Goal: Use online tool/utility: Utilize a website feature to perform a specific function

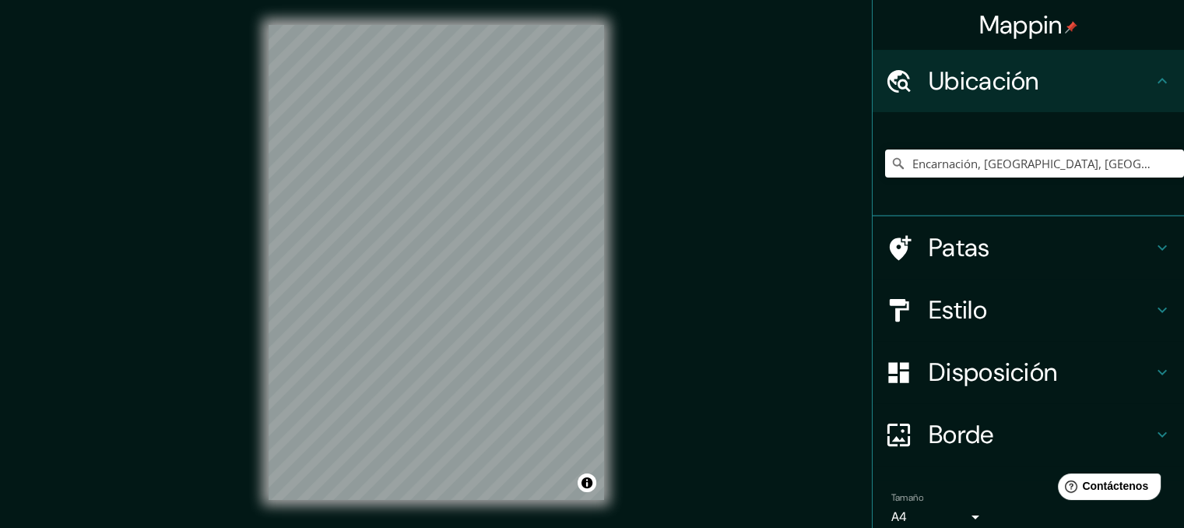
scroll to position [68, 0]
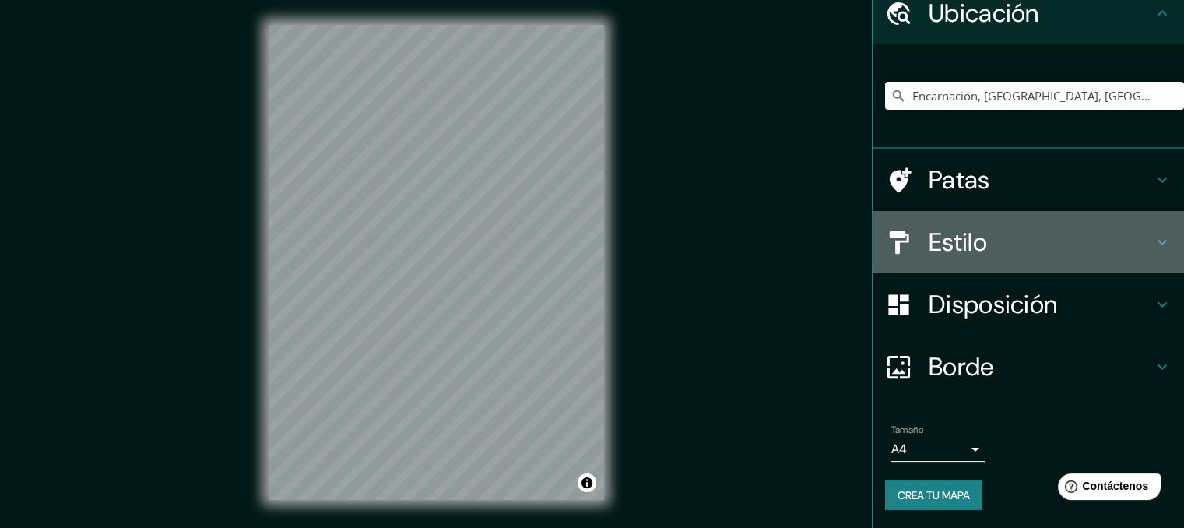
click at [955, 234] on font "Estilo" at bounding box center [958, 242] width 58 height 33
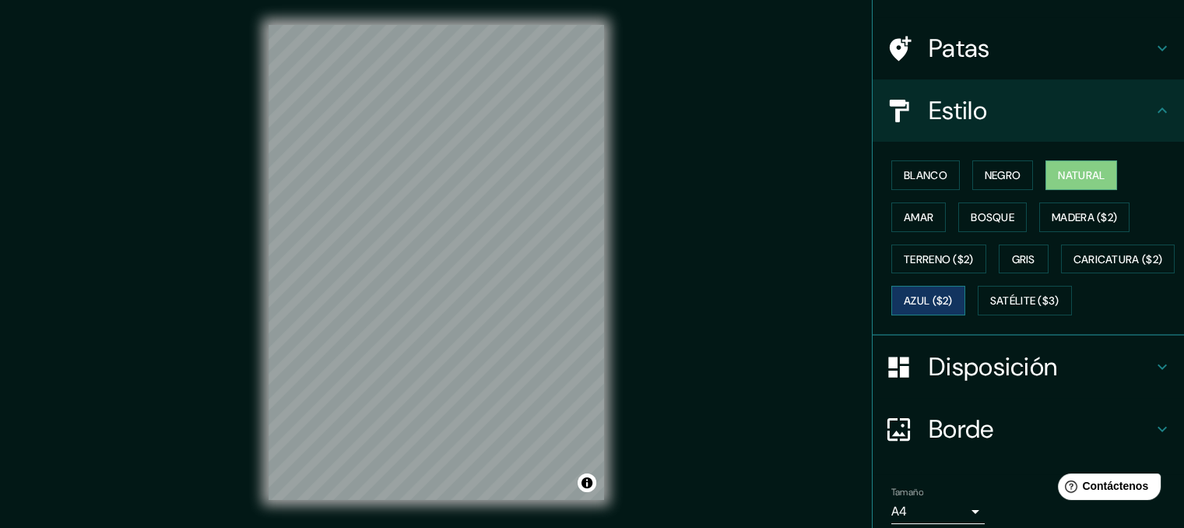
scroll to position [146, 0]
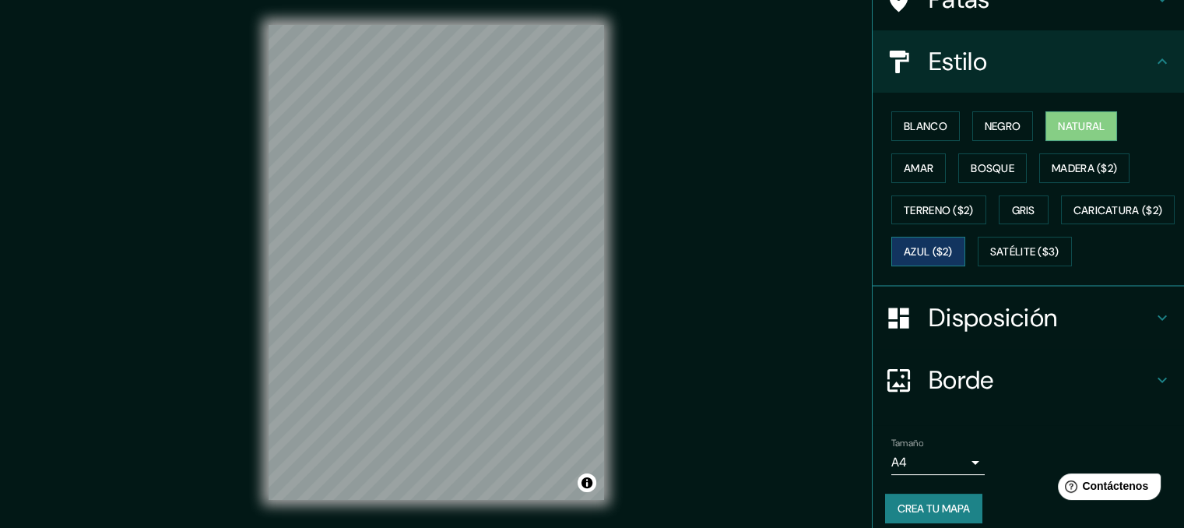
click at [953, 245] on font "Azul ($2)" at bounding box center [928, 252] width 49 height 14
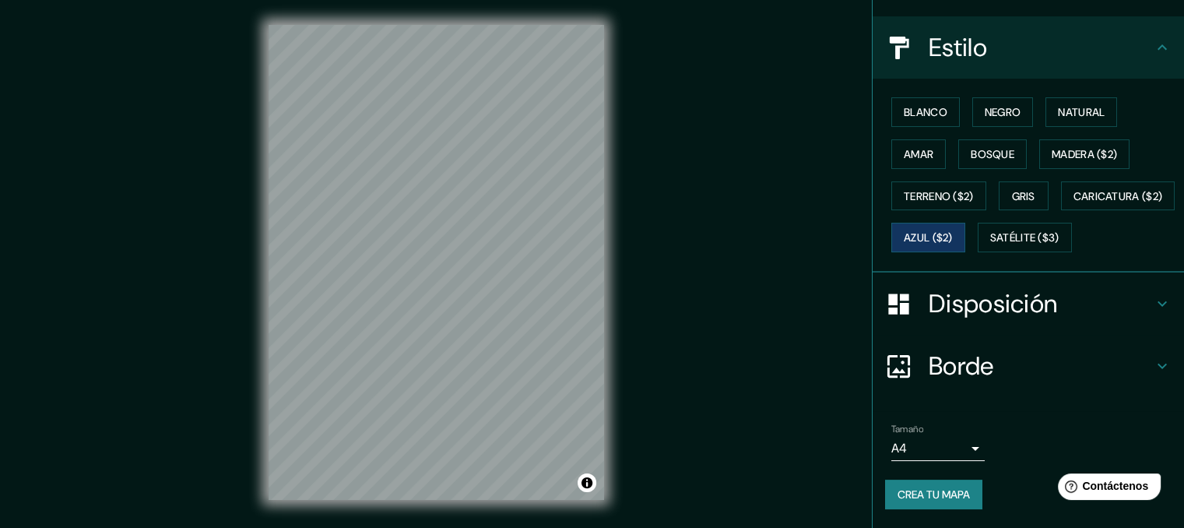
scroll to position [198, 0]
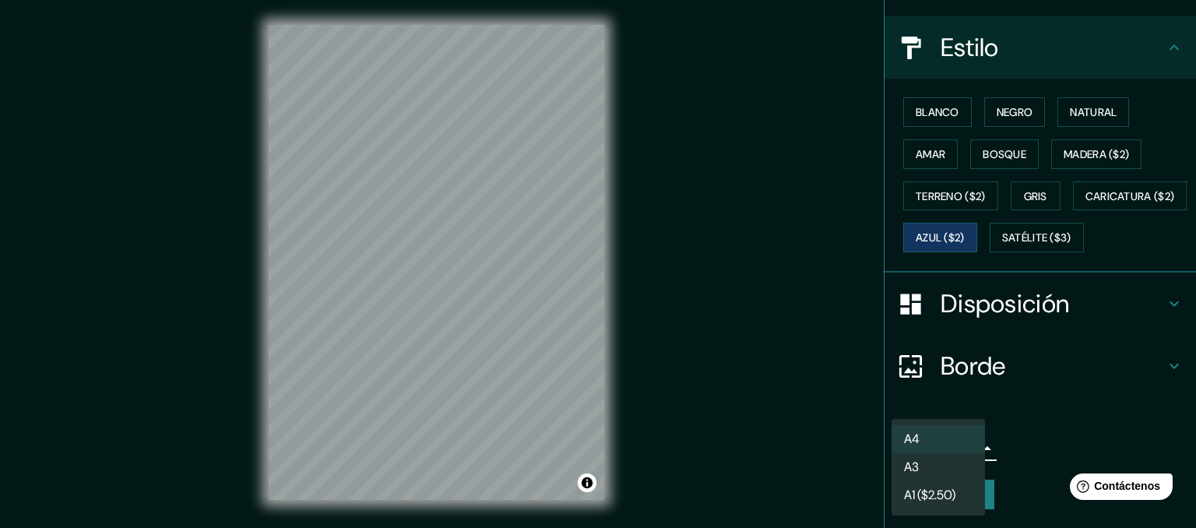
click at [966, 449] on body "Mappin Ubicación Encarnación, [GEOGRAPHIC_DATA], [GEOGRAPHIC_DATA] Patas Estilo…" at bounding box center [598, 264] width 1196 height 528
click at [951, 467] on li "A3" at bounding box center [938, 468] width 93 height 29
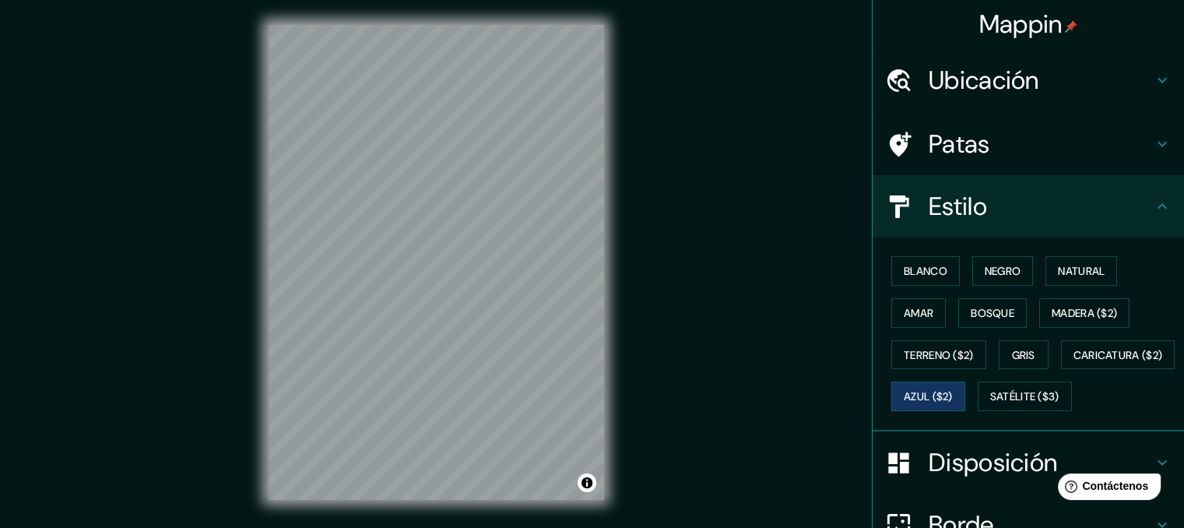
scroll to position [0, 0]
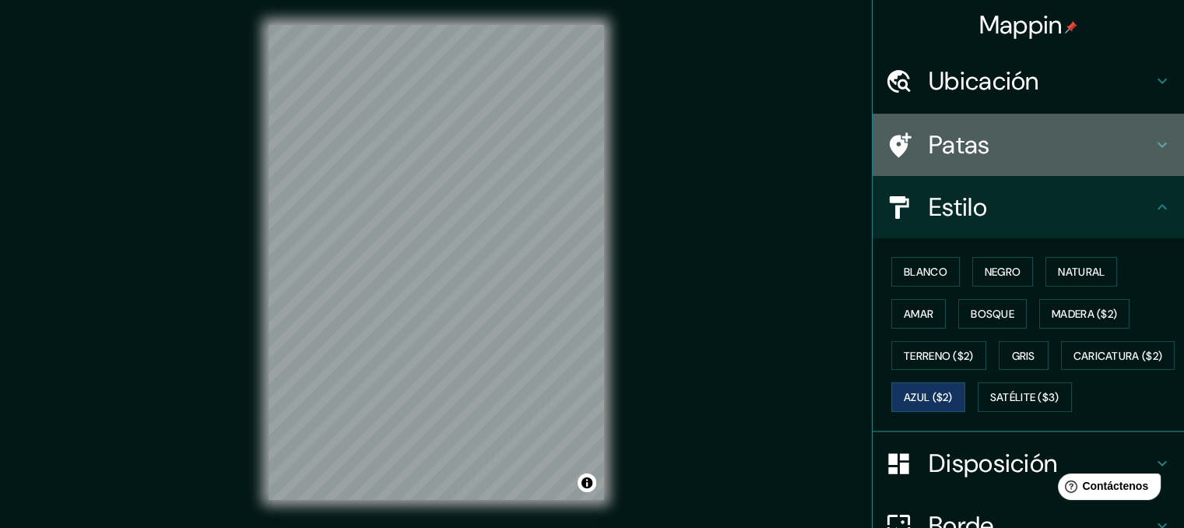
click at [987, 129] on h4 "Patas" at bounding box center [1041, 144] width 224 height 31
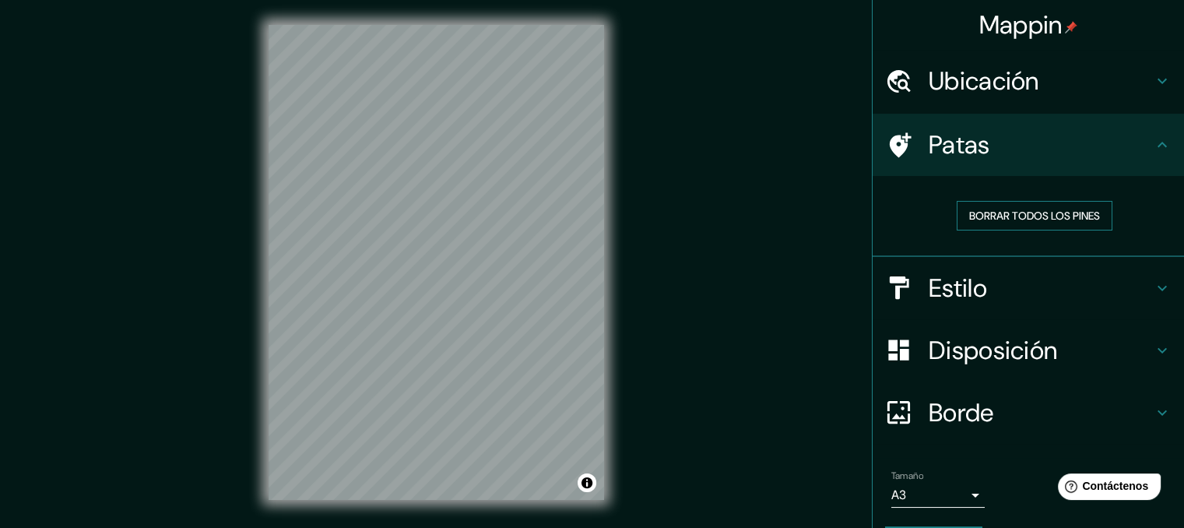
click at [1015, 206] on font "Borrar todos los pines" at bounding box center [1034, 216] width 131 height 20
click at [1070, 216] on font "Borrar todos los pines" at bounding box center [1034, 216] width 131 height 14
click at [994, 277] on h4 "Estilo" at bounding box center [1041, 288] width 224 height 31
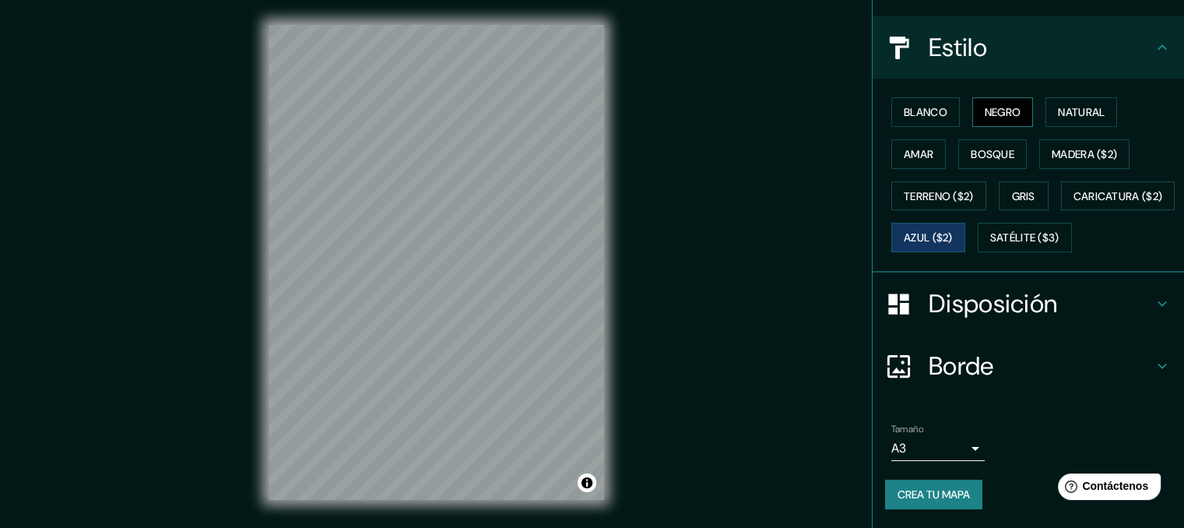
click at [997, 283] on div "Disposición" at bounding box center [1028, 304] width 311 height 62
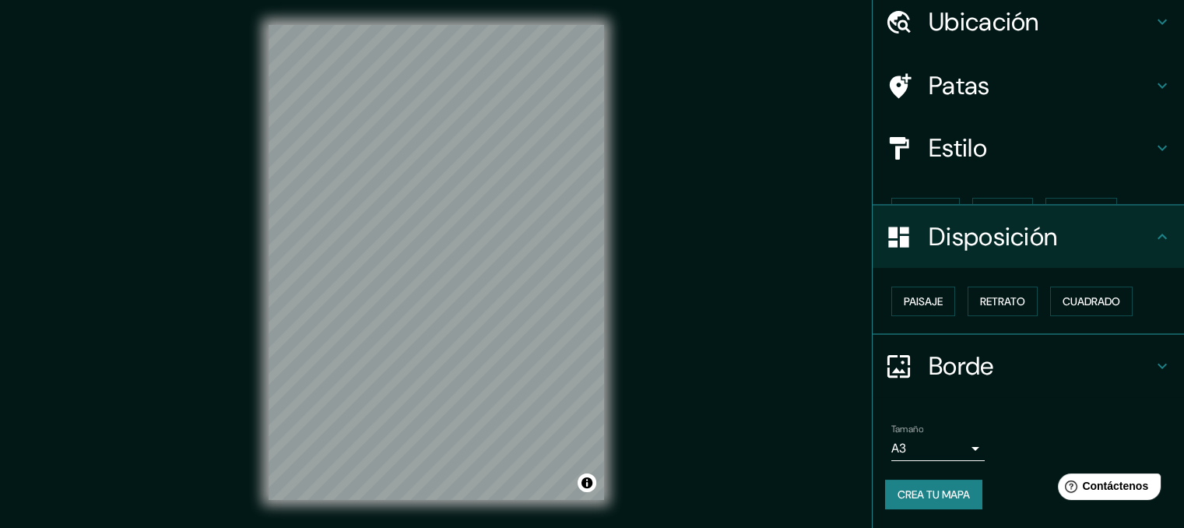
scroll to position [32, 0]
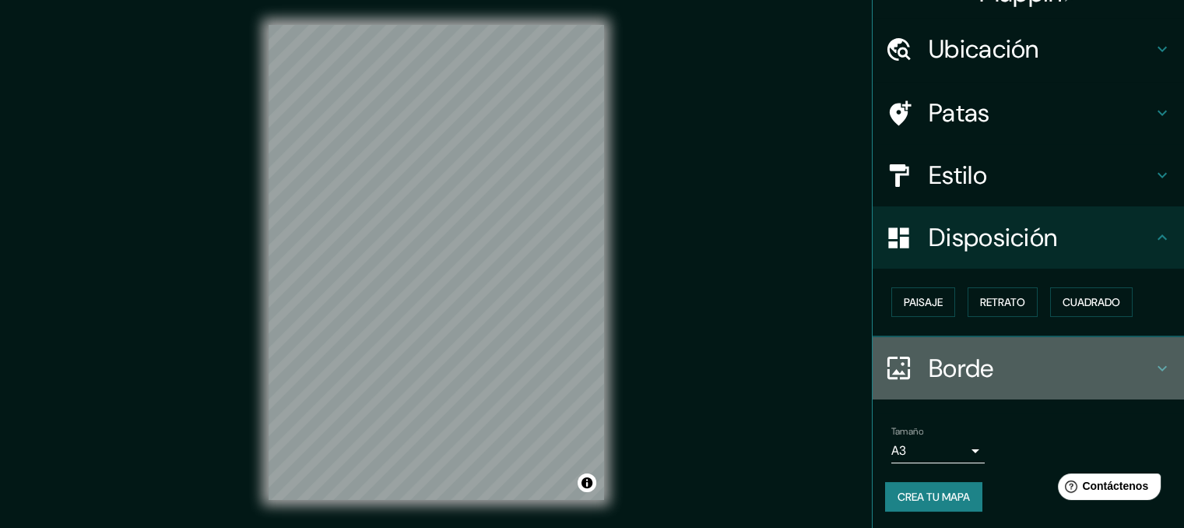
click at [997, 364] on h4 "Borde" at bounding box center [1041, 368] width 224 height 31
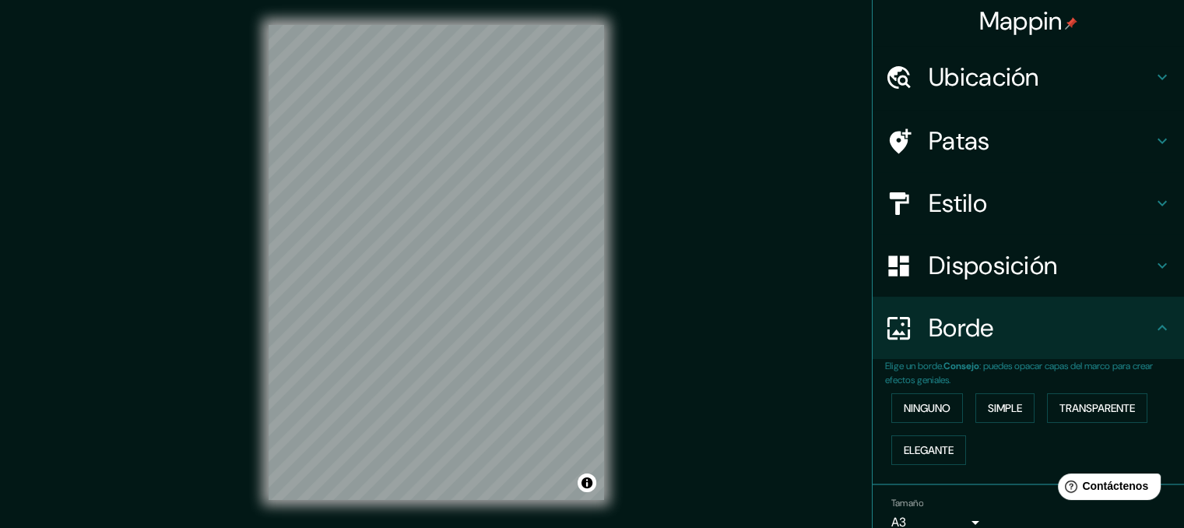
scroll to position [0, 0]
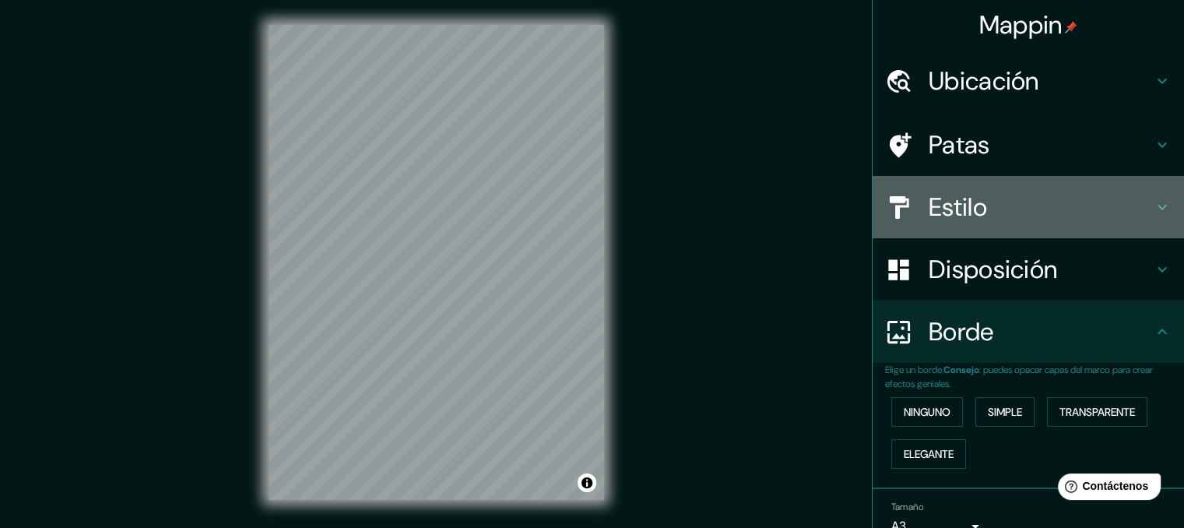
click at [979, 202] on h4 "Estilo" at bounding box center [1041, 207] width 224 height 31
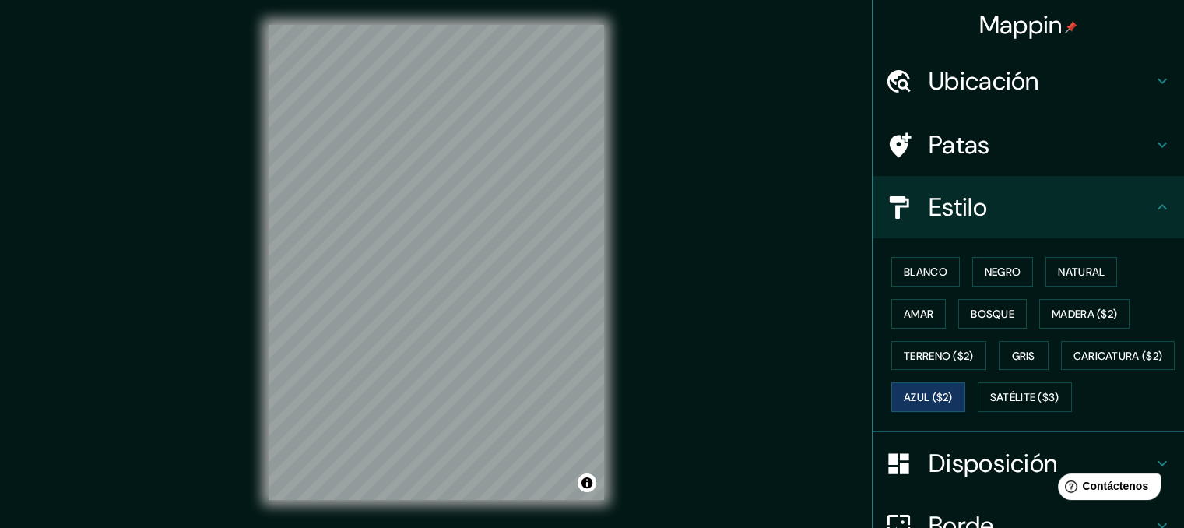
click at [983, 135] on h4 "Patas" at bounding box center [1041, 144] width 224 height 31
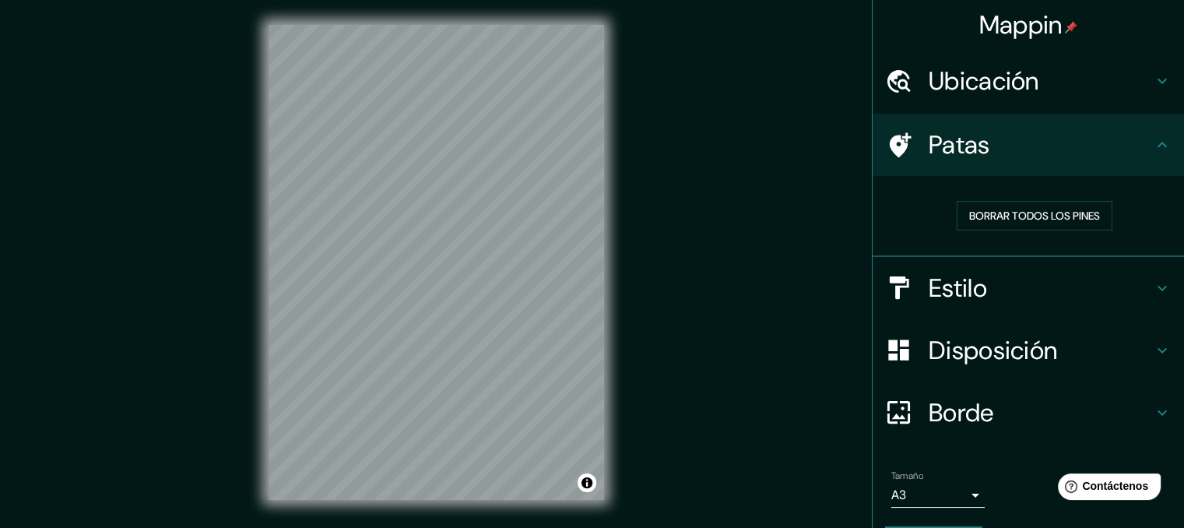
click at [1039, 87] on h4 "Ubicación" at bounding box center [1041, 80] width 224 height 31
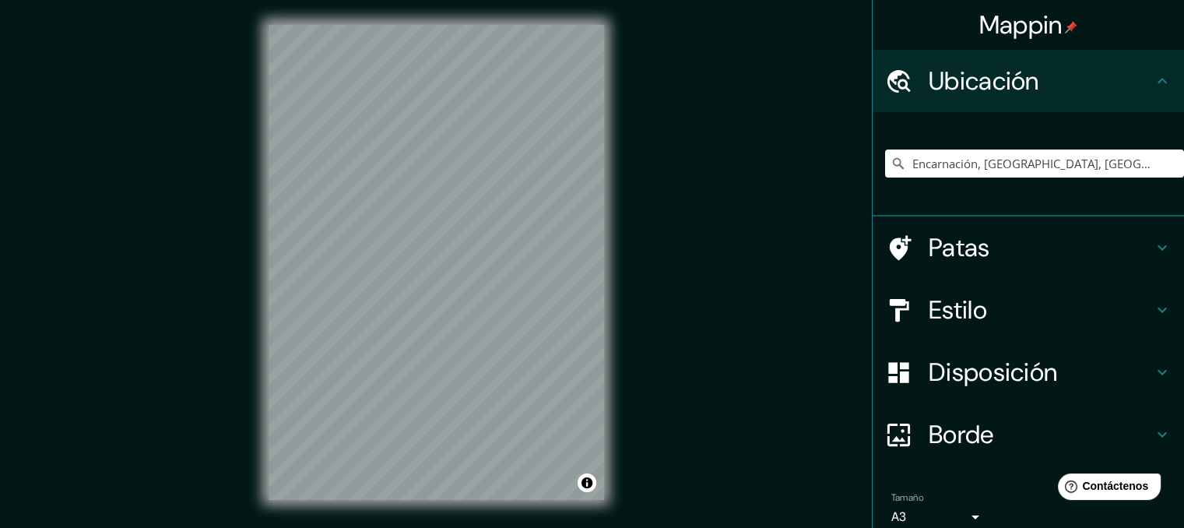
click at [994, 322] on h4 "Estilo" at bounding box center [1041, 309] width 224 height 31
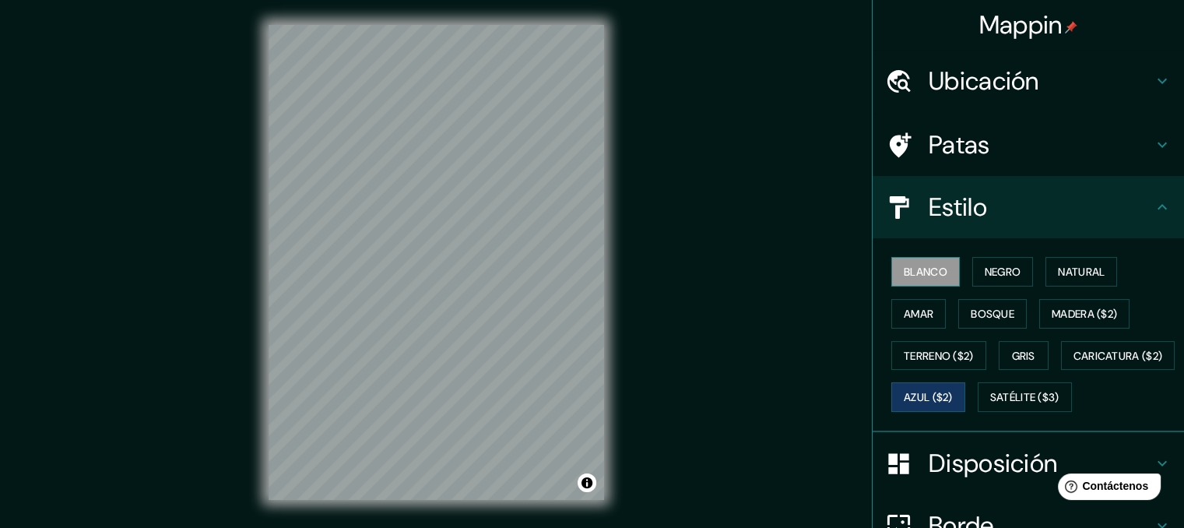
click at [926, 272] on font "Blanco" at bounding box center [926, 272] width 44 height 14
click at [997, 269] on font "Negro" at bounding box center [1003, 272] width 37 height 14
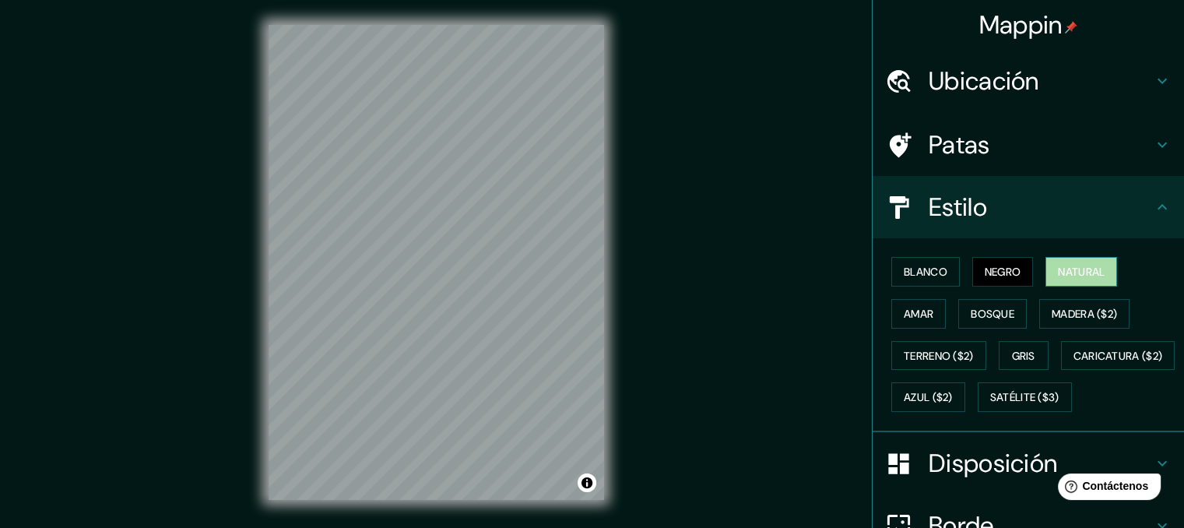
click at [1058, 265] on font "Natural" at bounding box center [1081, 272] width 47 height 14
click at [914, 310] on font "Amar" at bounding box center [919, 314] width 30 height 14
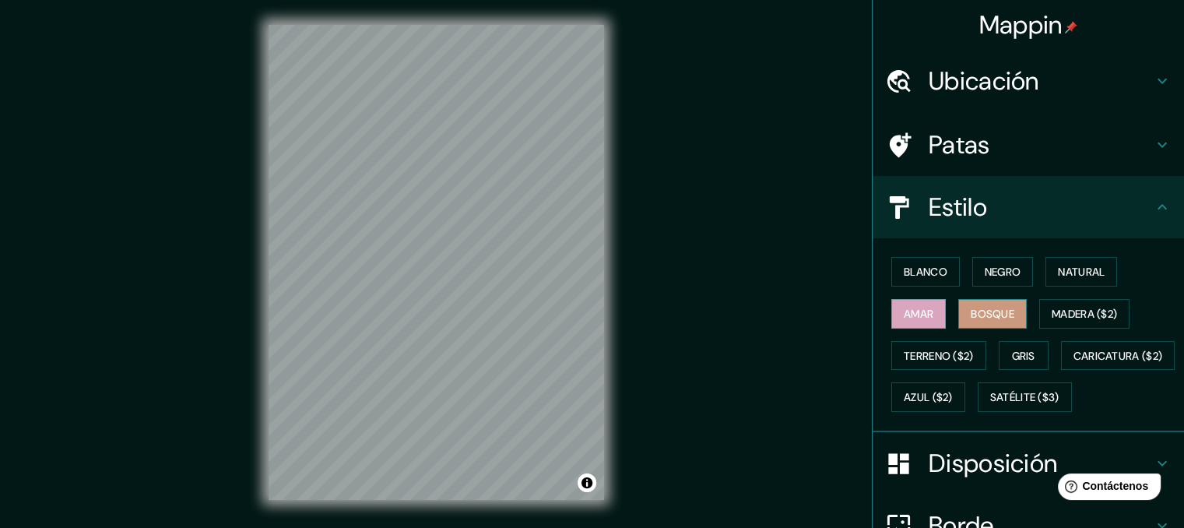
click at [988, 318] on font "Bosque" at bounding box center [993, 314] width 44 height 14
click at [1068, 313] on font "Madera ($2)" at bounding box center [1084, 314] width 65 height 14
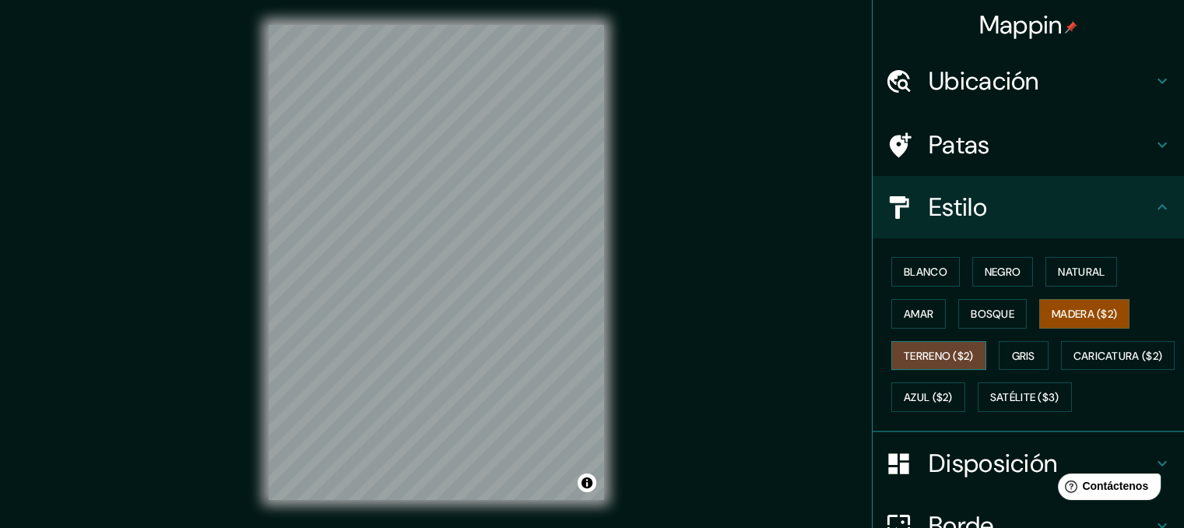
click at [934, 353] on font "Terreno ($2)" at bounding box center [939, 356] width 70 height 14
click at [1012, 353] on font "Gris" at bounding box center [1023, 356] width 23 height 14
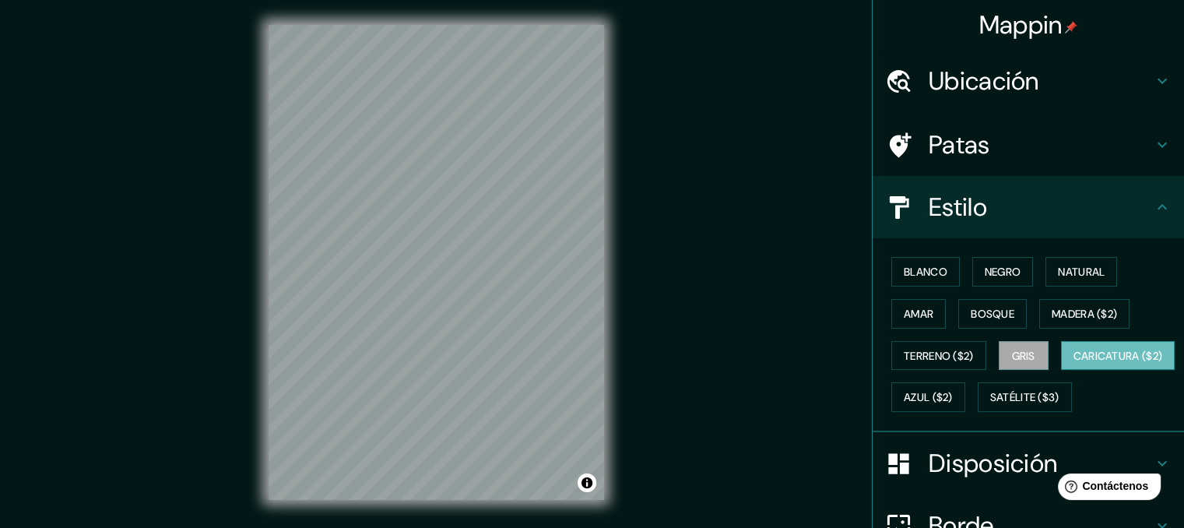
click at [1074, 366] on font "Caricatura ($2)" at bounding box center [1119, 356] width 90 height 20
click at [953, 391] on font "Azul ($2)" at bounding box center [928, 398] width 49 height 14
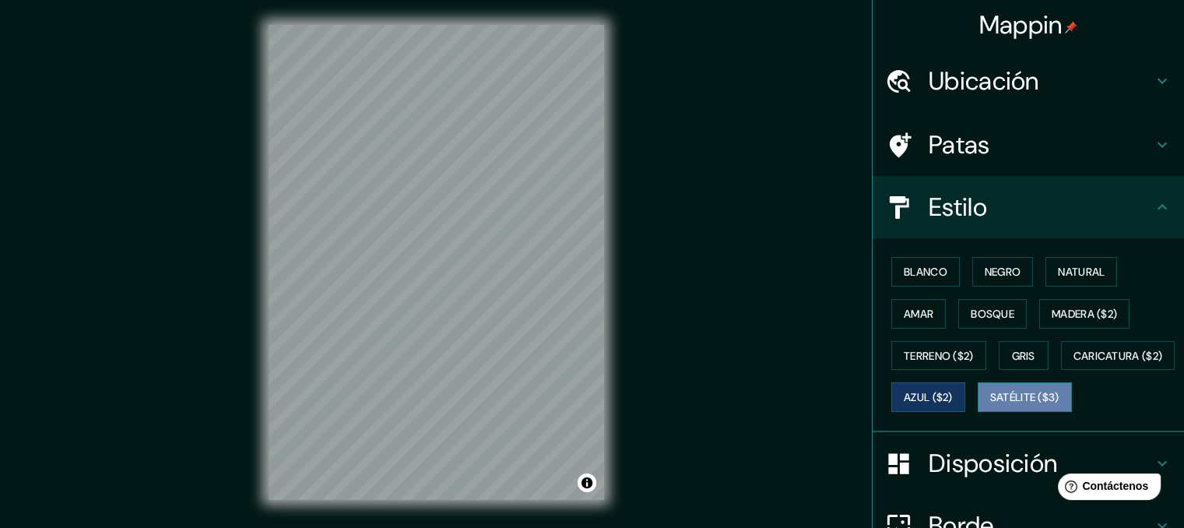
click at [990, 405] on font "Satélite ($3)" at bounding box center [1024, 398] width 69 height 14
